Goal: Use online tool/utility: Utilize a website feature to perform a specific function

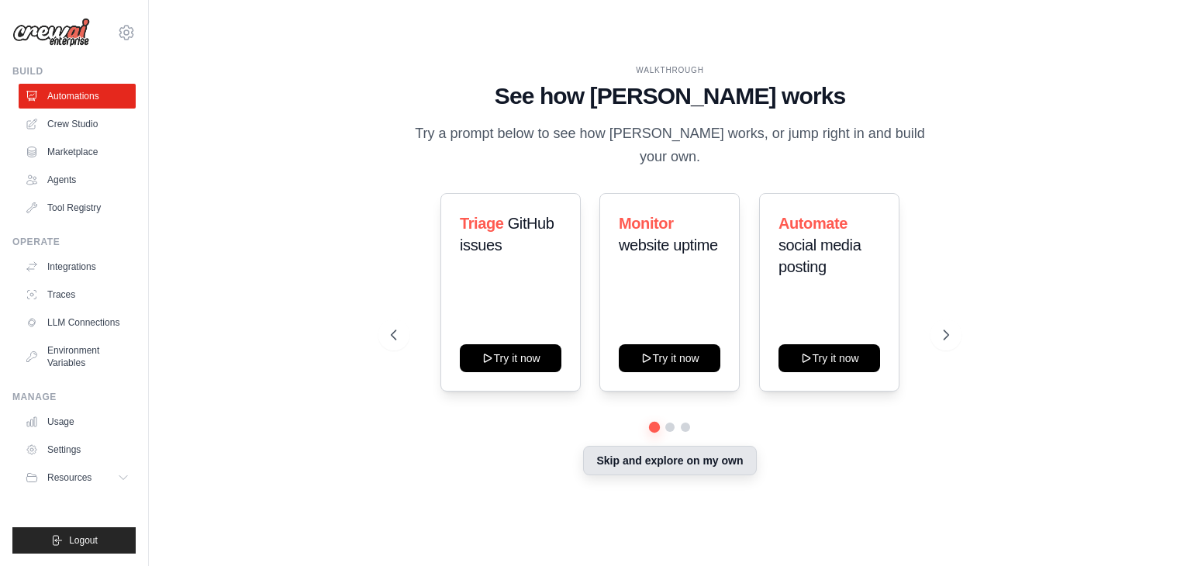
click at [668, 454] on button "Skip and explore on my own" at bounding box center [669, 460] width 173 height 29
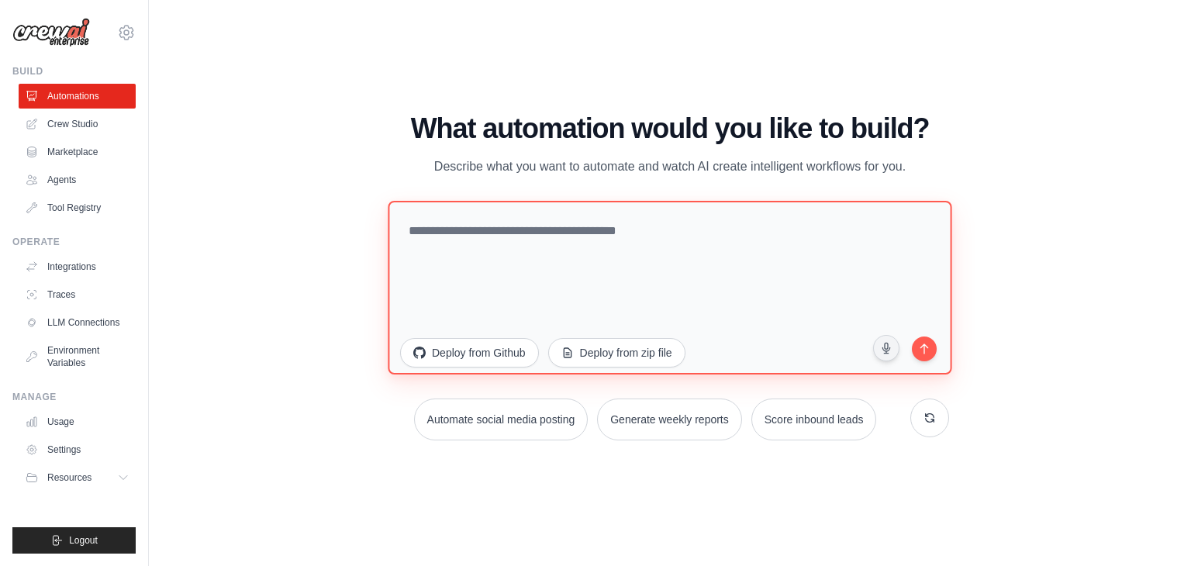
click at [670, 292] on textarea at bounding box center [670, 288] width 564 height 174
paste textarea "**********"
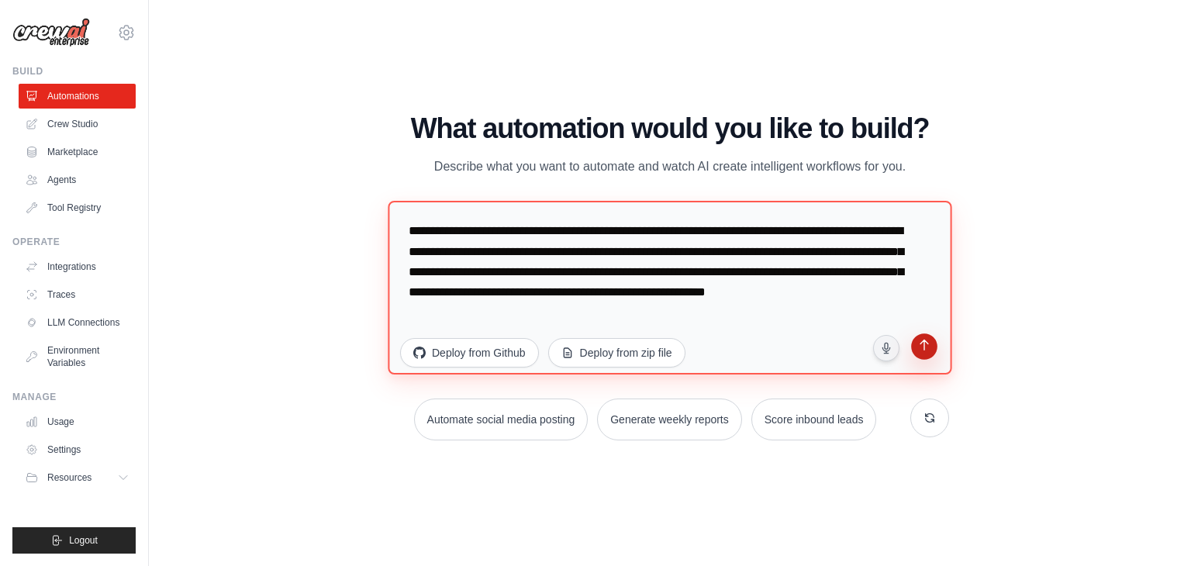
type textarea "**********"
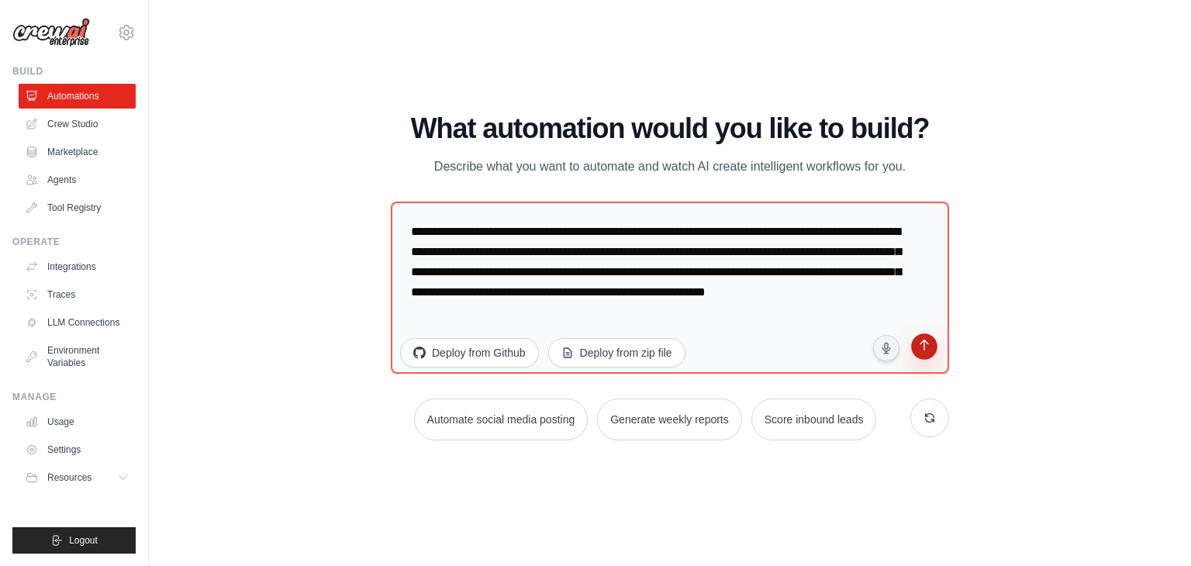
click at [930, 345] on icon "submit" at bounding box center [923, 347] width 15 height 15
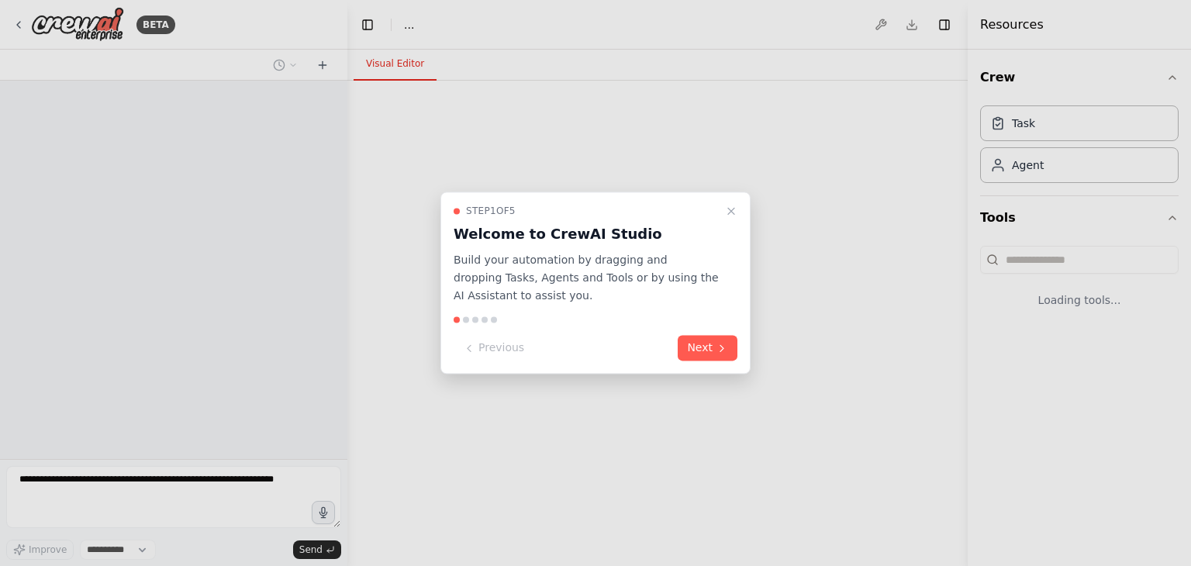
select select "****"
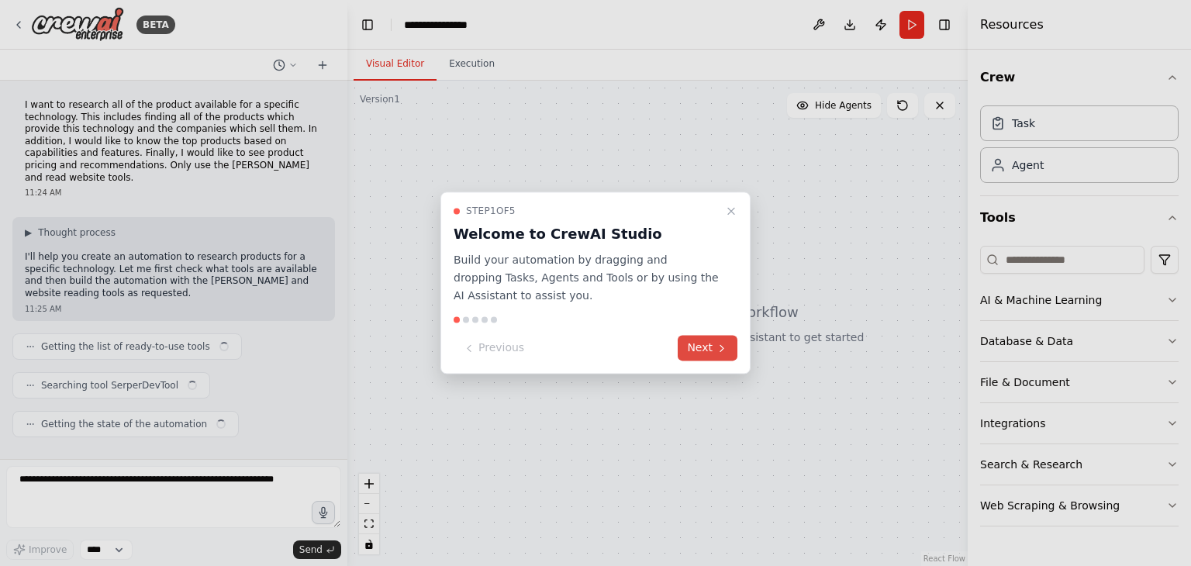
click at [715, 349] on button "Next" at bounding box center [708, 349] width 60 height 26
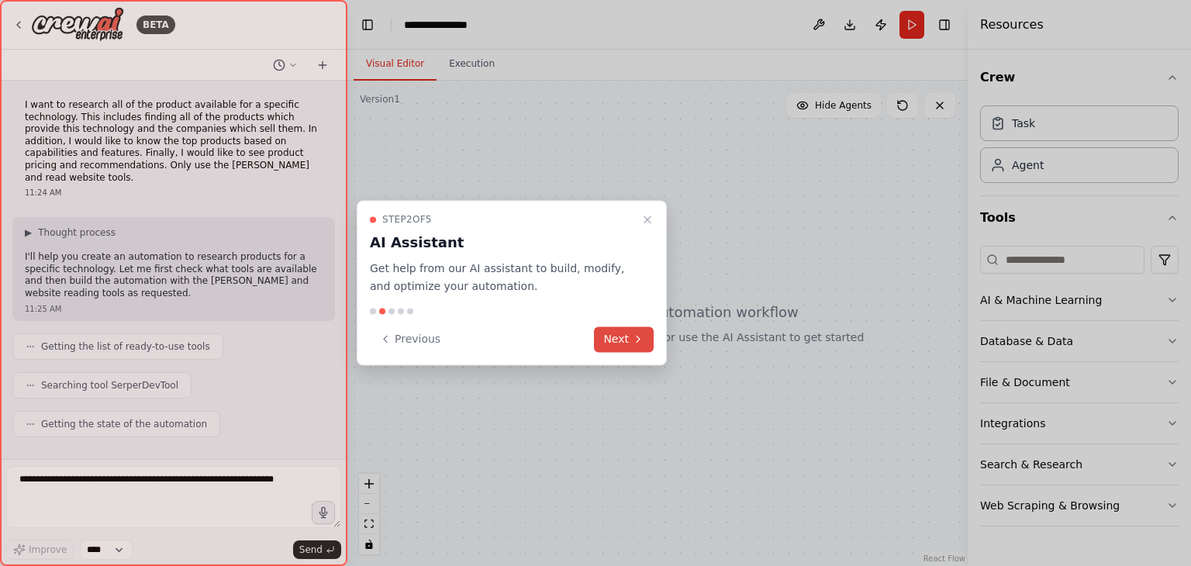
click at [614, 334] on button "Next" at bounding box center [624, 339] width 60 height 26
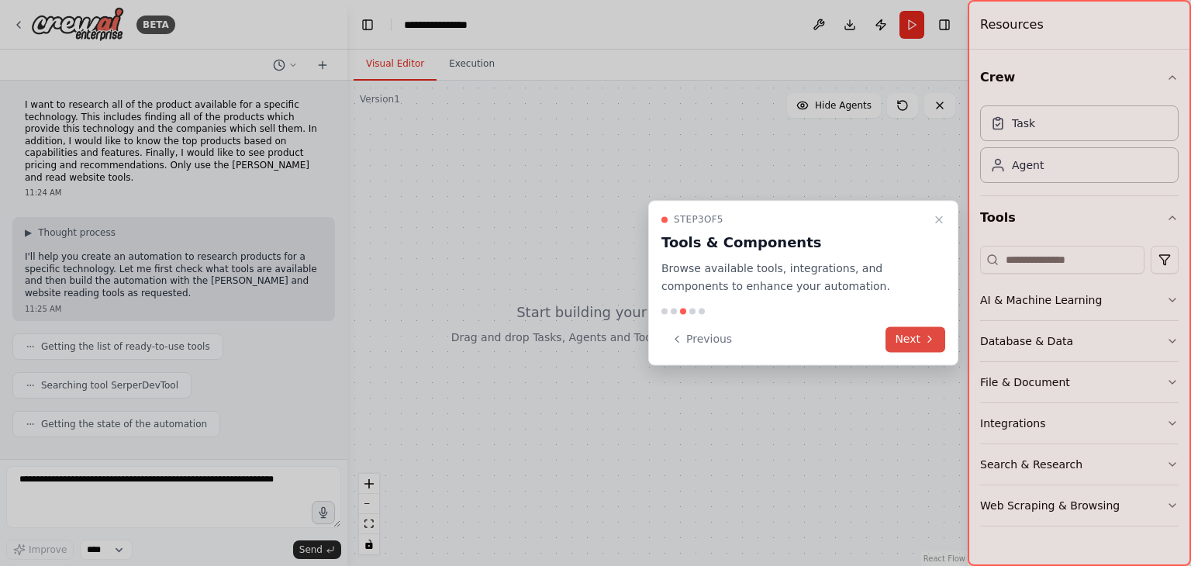
click at [915, 333] on button "Next" at bounding box center [915, 339] width 60 height 26
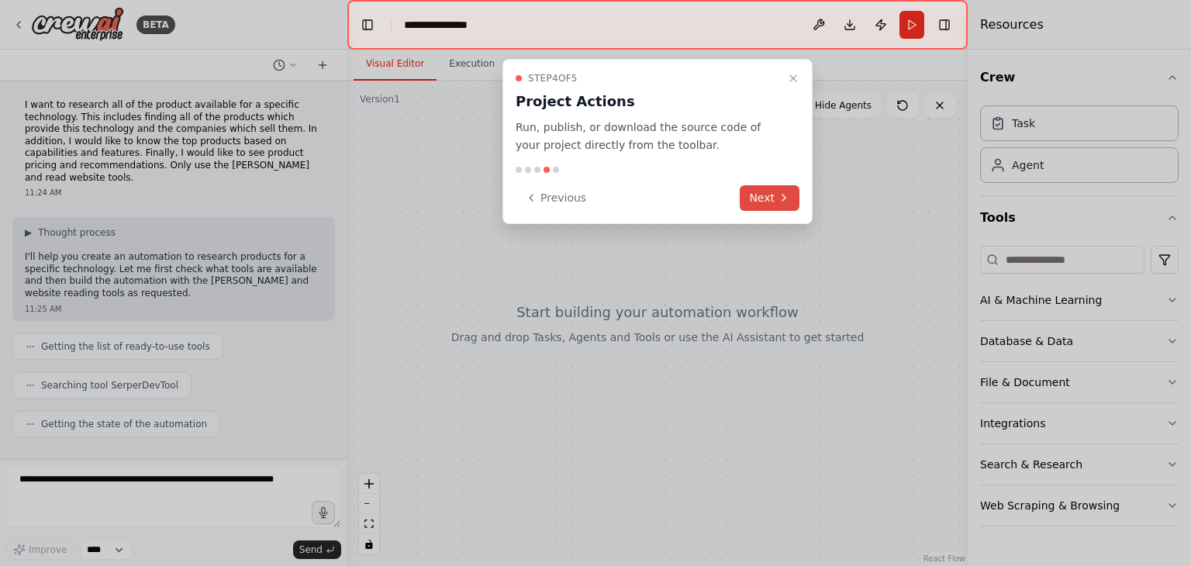
click at [764, 197] on button "Next" at bounding box center [770, 198] width 60 height 26
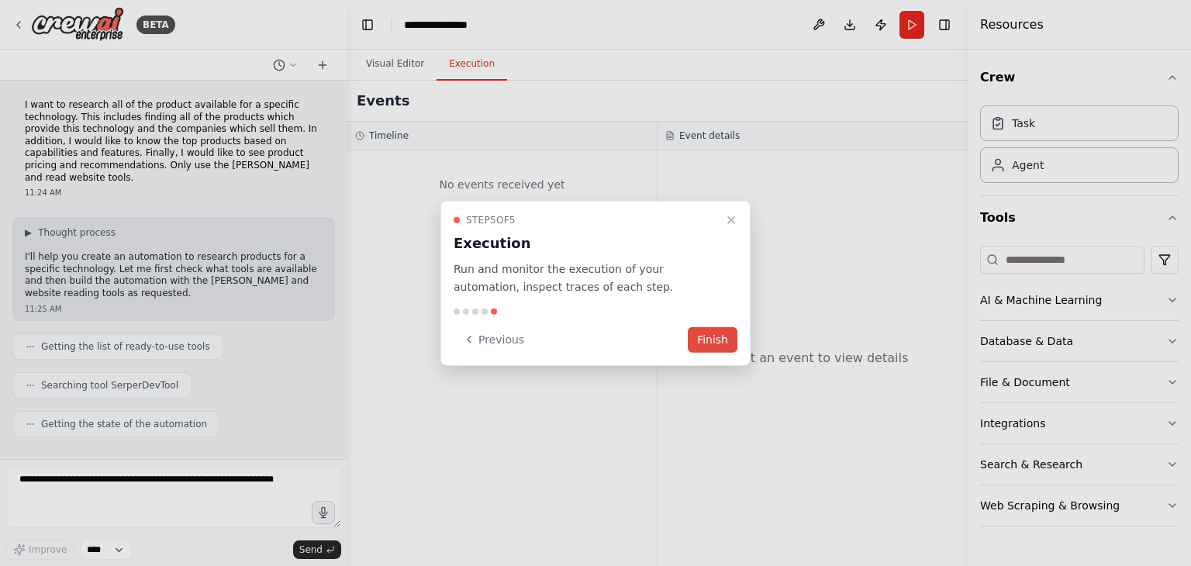
click at [724, 335] on button "Finish" at bounding box center [713, 339] width 50 height 26
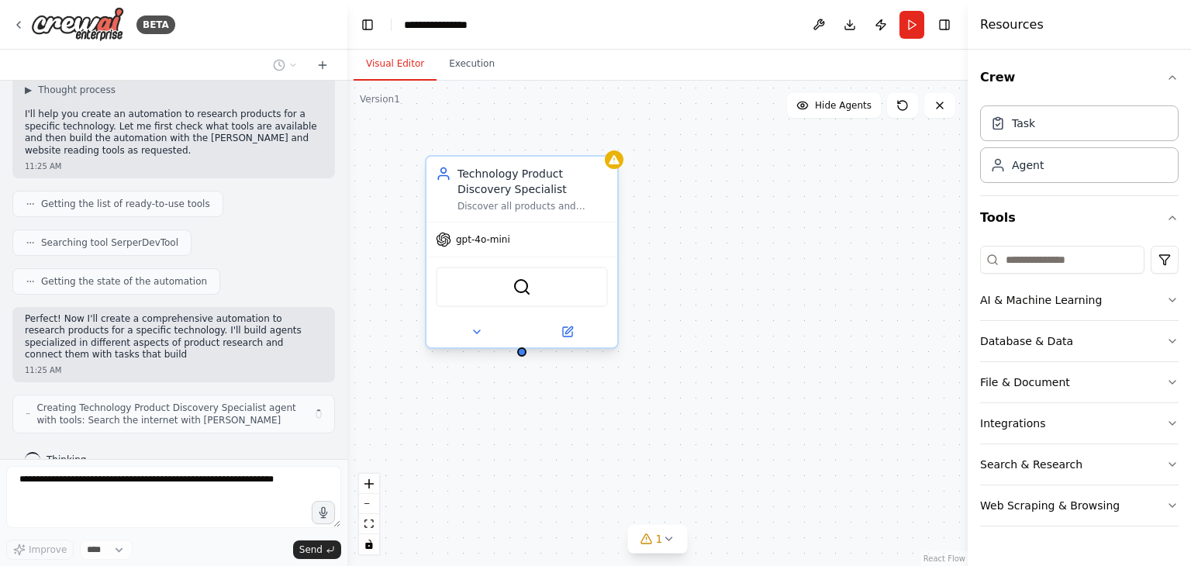
scroll to position [155, 0]
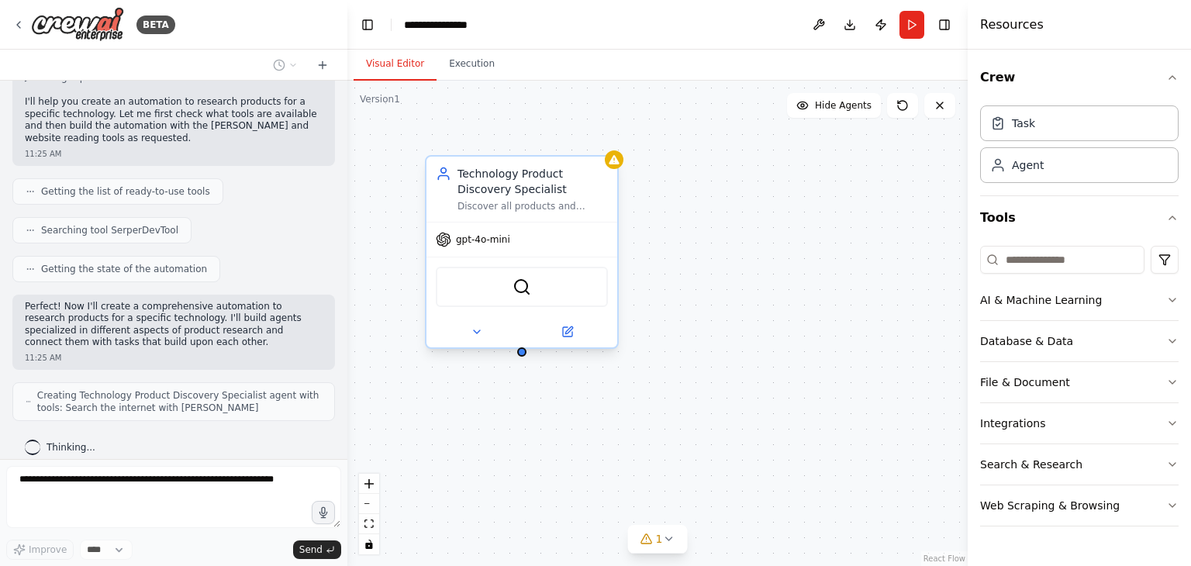
click at [488, 286] on div "SerperDevTool" at bounding box center [522, 287] width 172 height 40
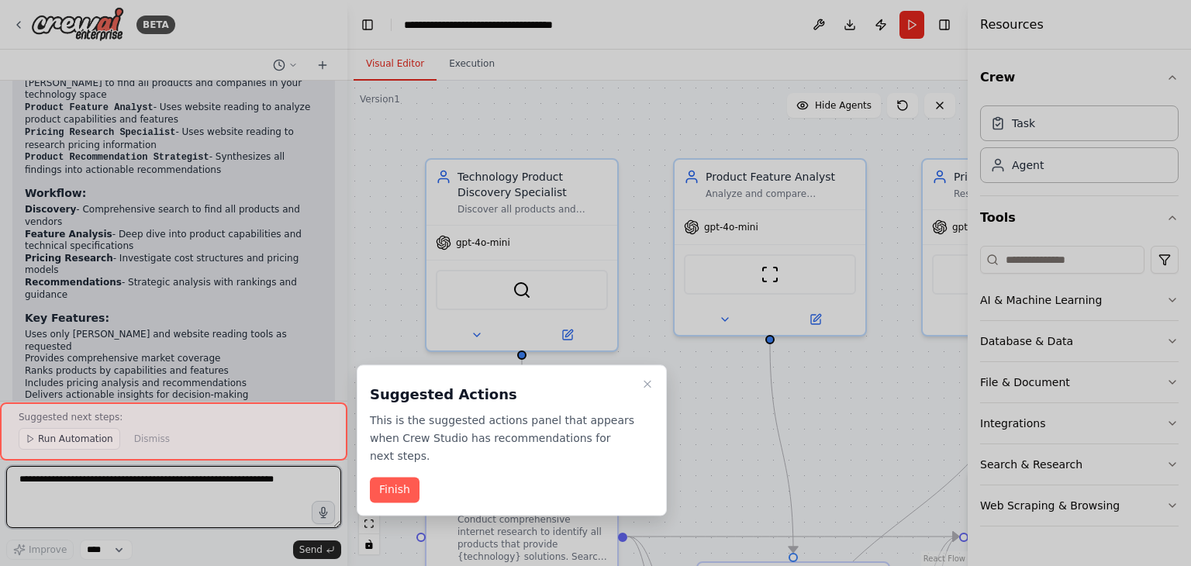
scroll to position [1175, 0]
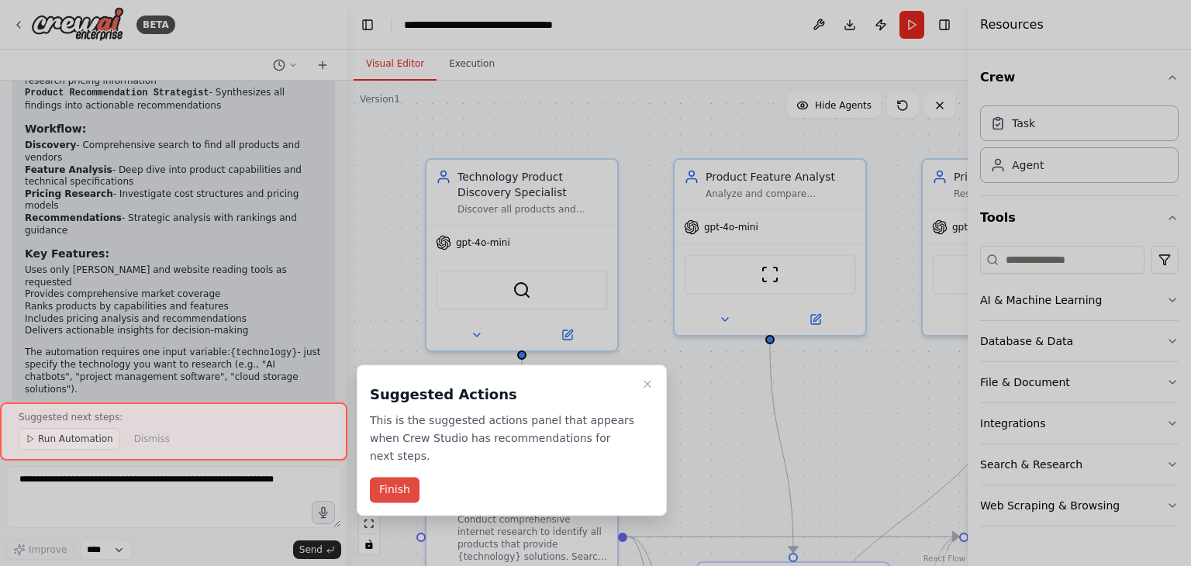
click at [385, 478] on button "Finish" at bounding box center [395, 491] width 50 height 26
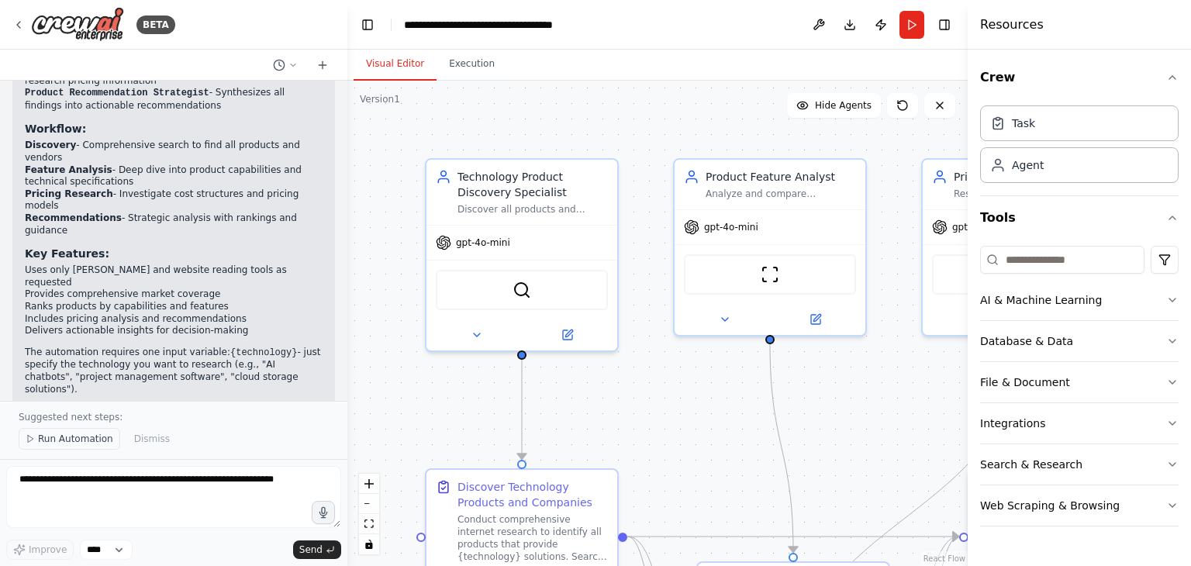
click at [33, 436] on icon at bounding box center [30, 438] width 9 height 9
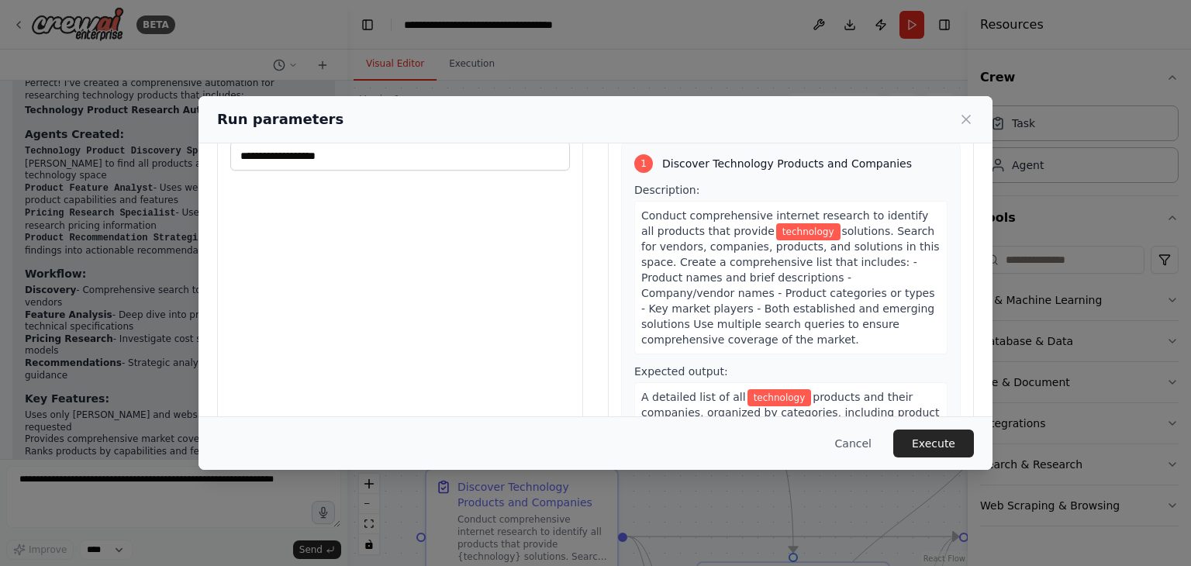
scroll to position [131, 0]
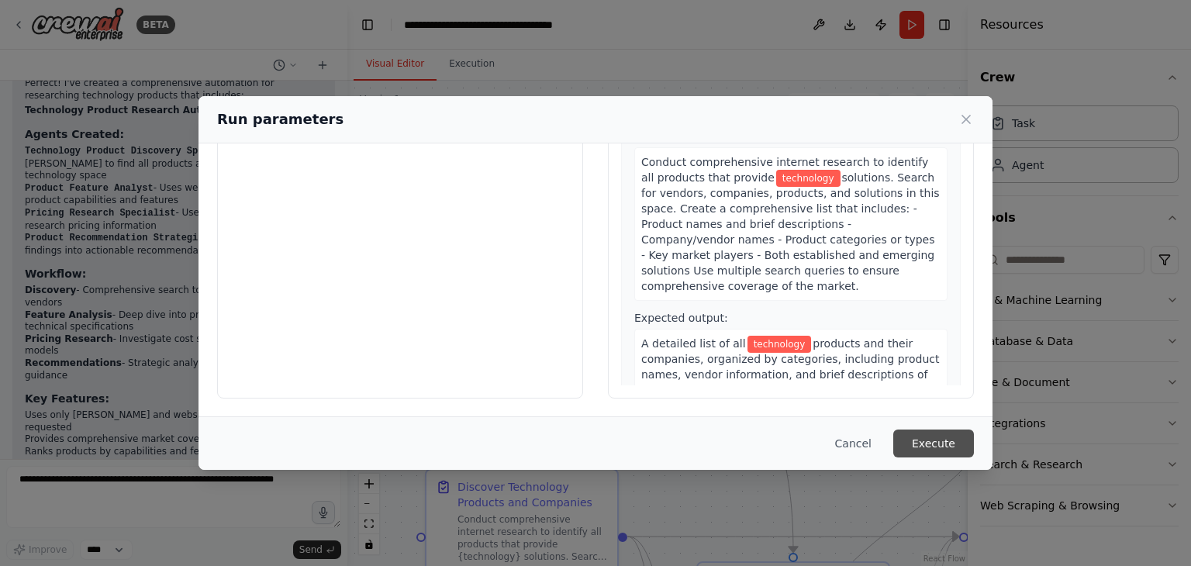
click at [935, 437] on button "Execute" at bounding box center [933, 444] width 81 height 28
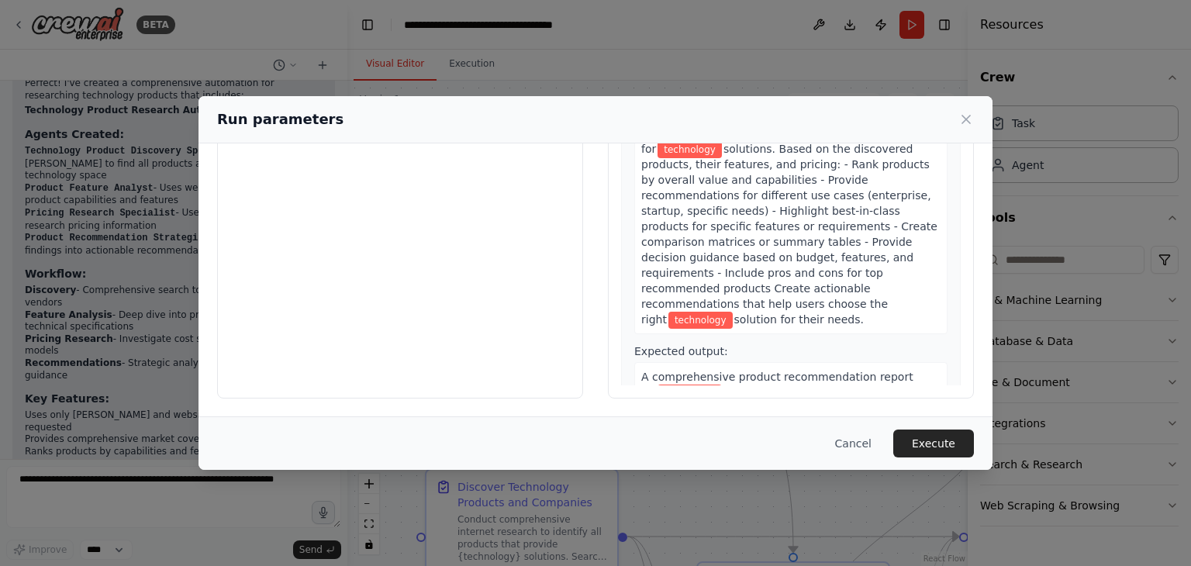
scroll to position [0, 0]
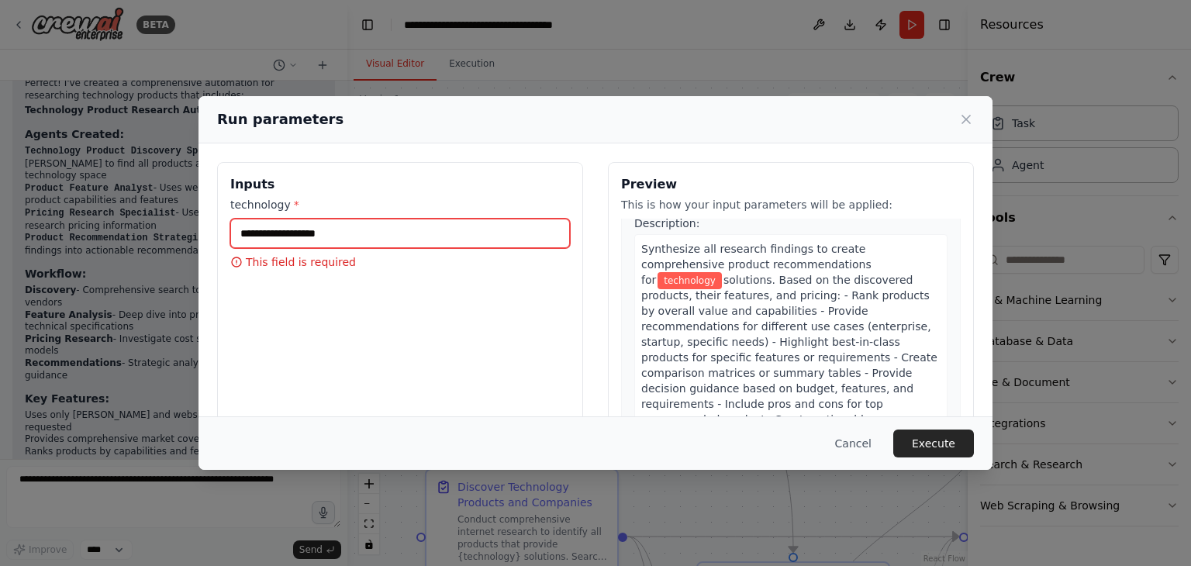
click at [357, 219] on input "technology *" at bounding box center [400, 233] width 340 height 29
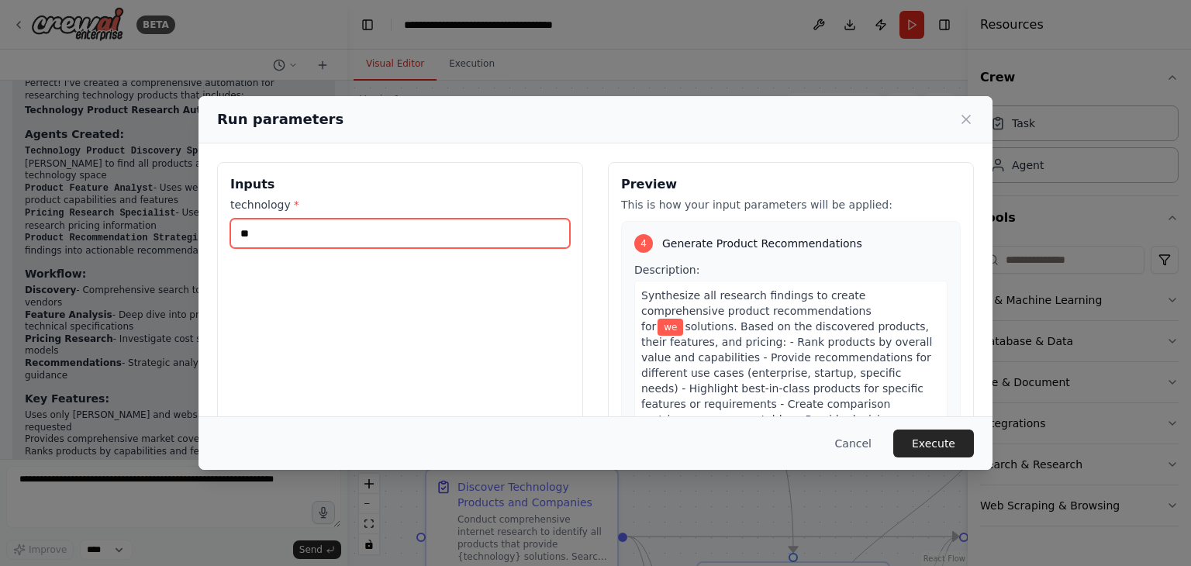
type input "*"
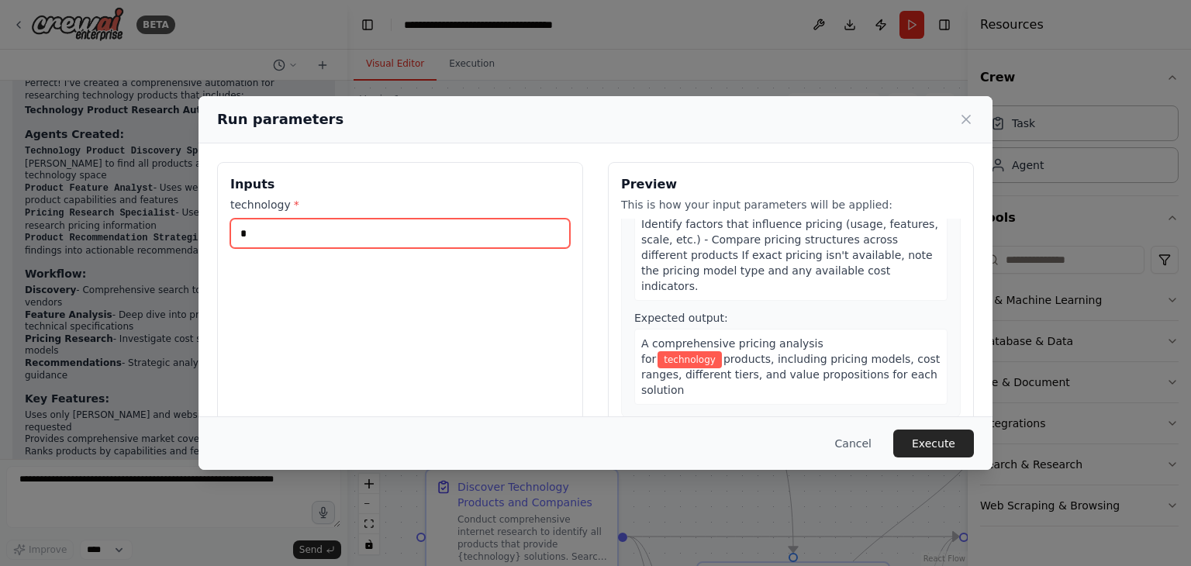
scroll to position [878, 0]
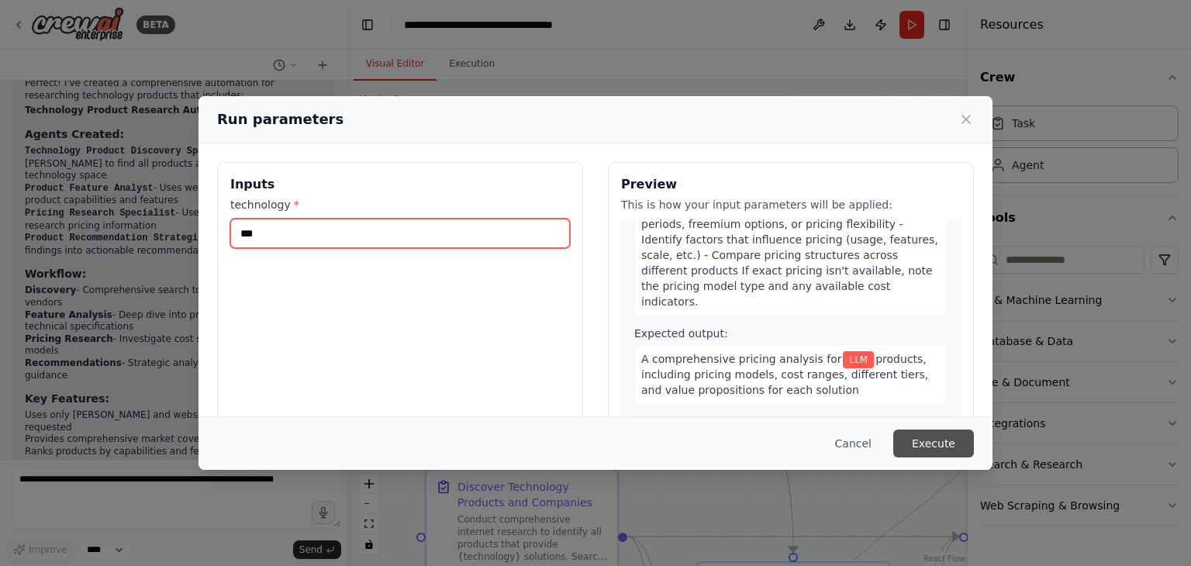
type input "***"
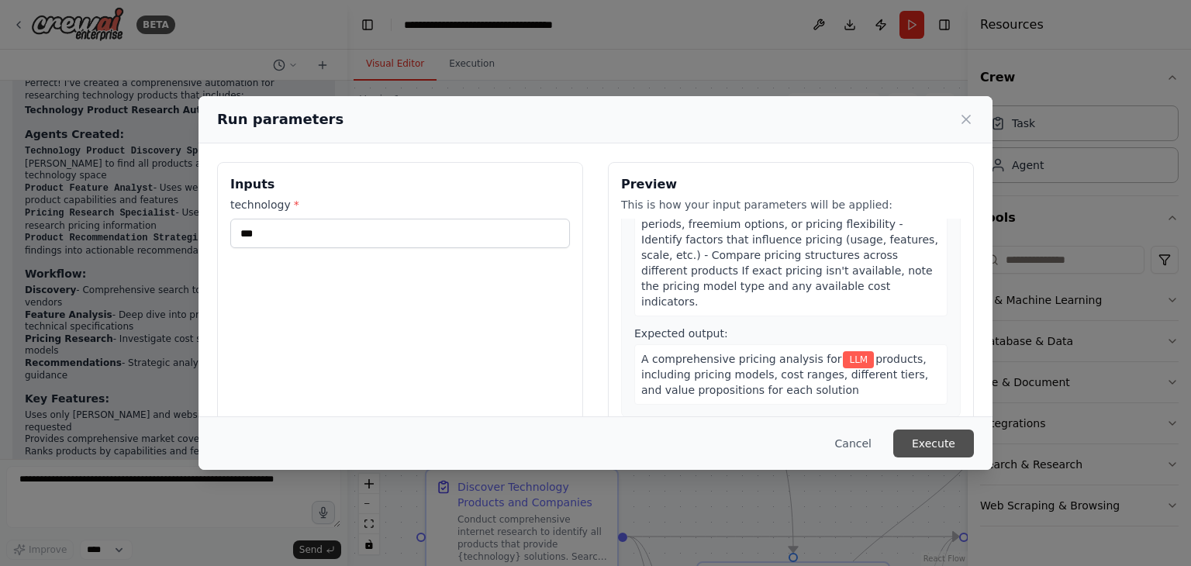
click at [937, 441] on button "Execute" at bounding box center [933, 444] width 81 height 28
